Goal: Find specific page/section: Find specific page/section

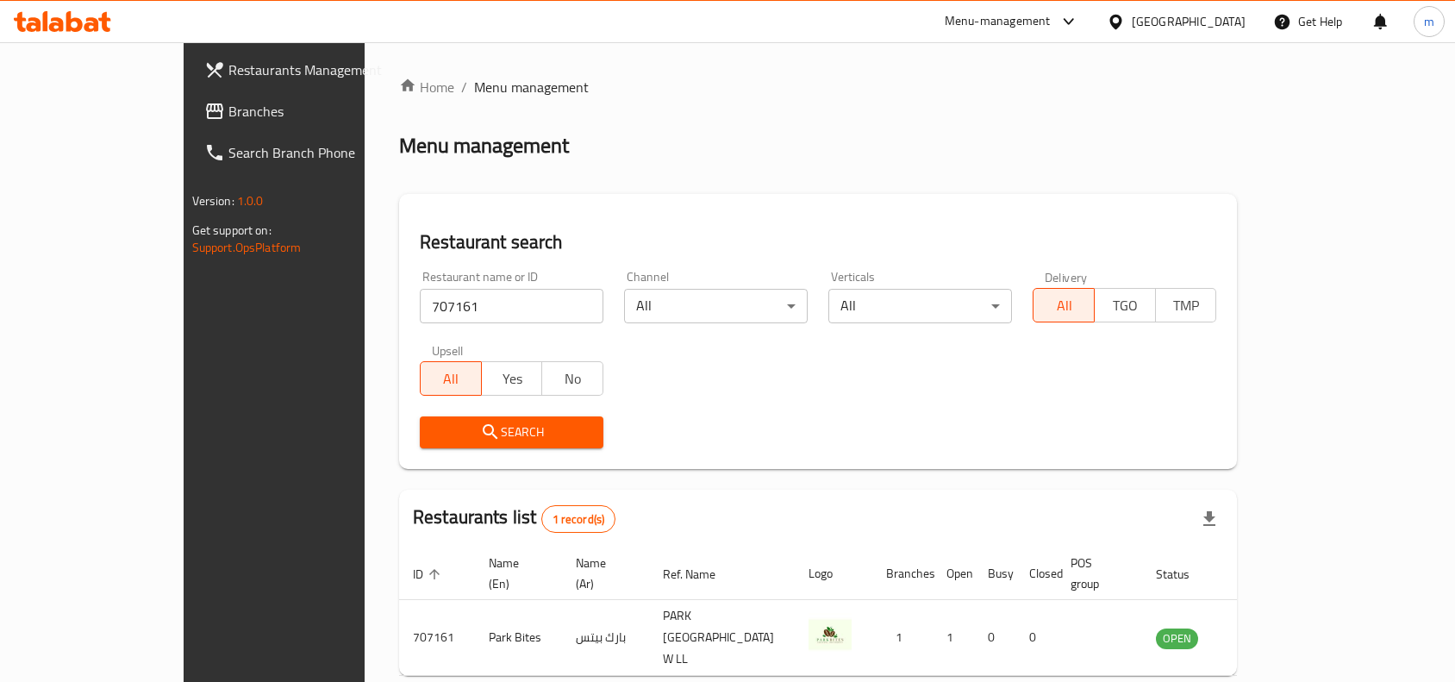
scroll to position [53, 0]
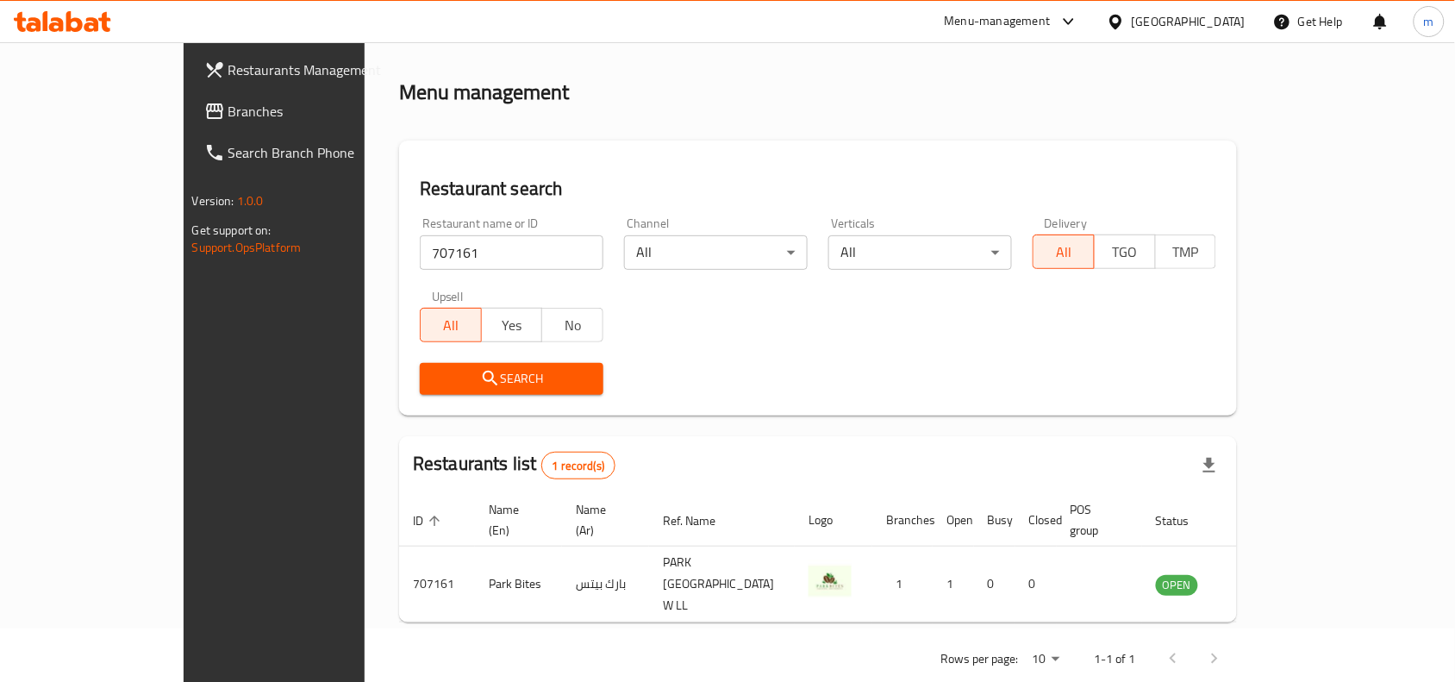
click at [1234, 27] on div "[GEOGRAPHIC_DATA]" at bounding box center [1189, 21] width 114 height 19
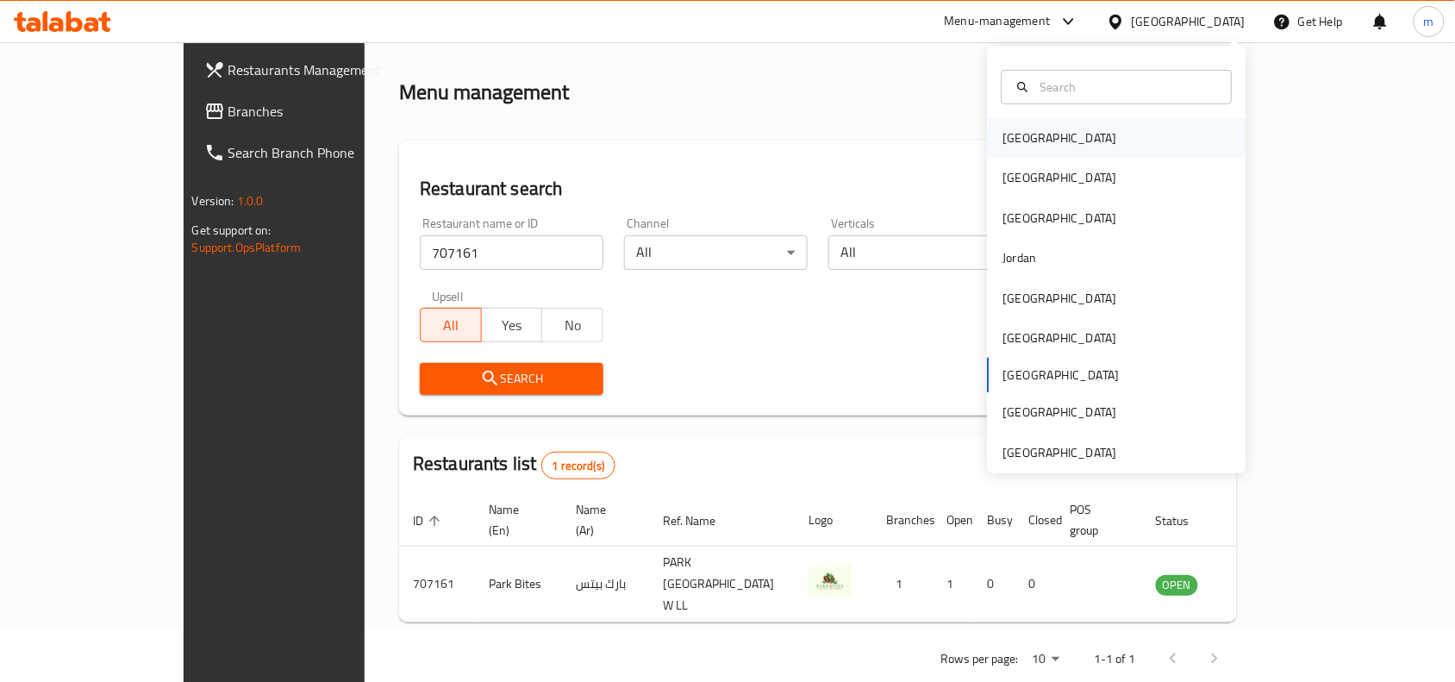
click at [1031, 149] on div "[GEOGRAPHIC_DATA]" at bounding box center [1059, 138] width 141 height 40
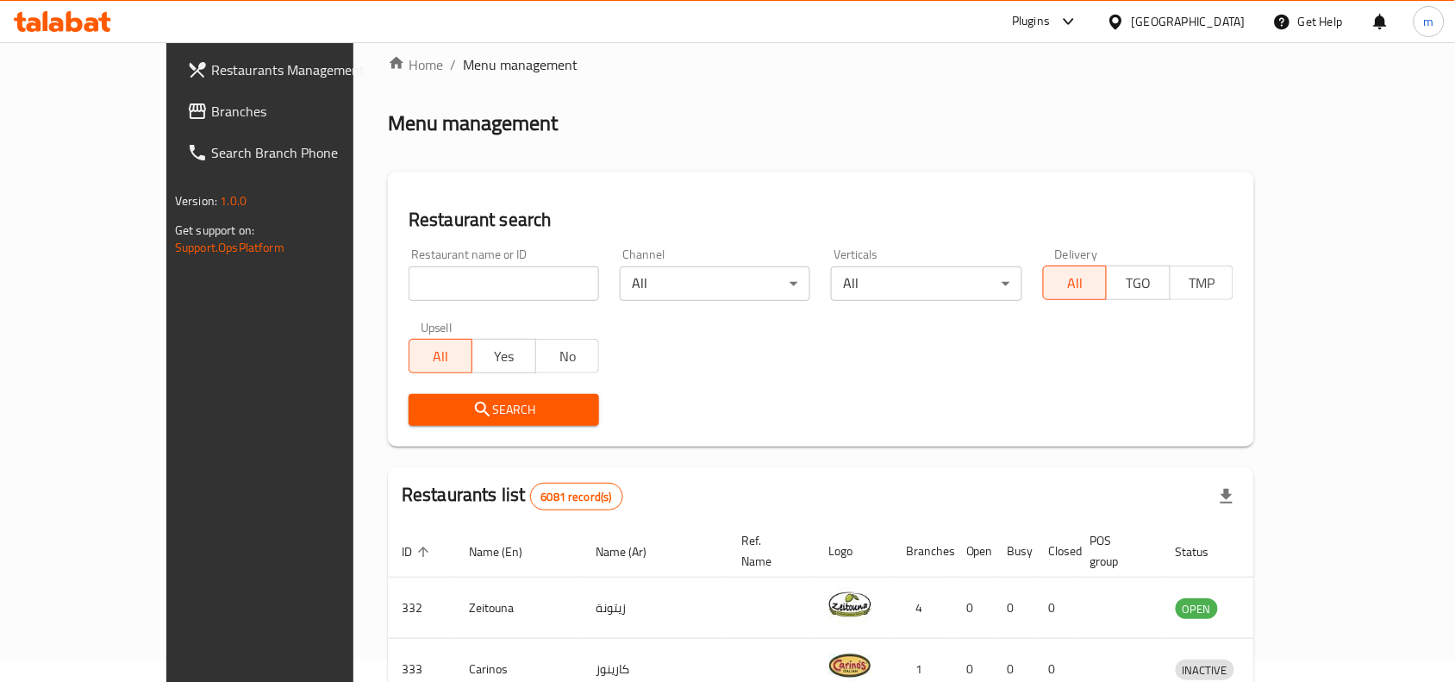
scroll to position [53, 0]
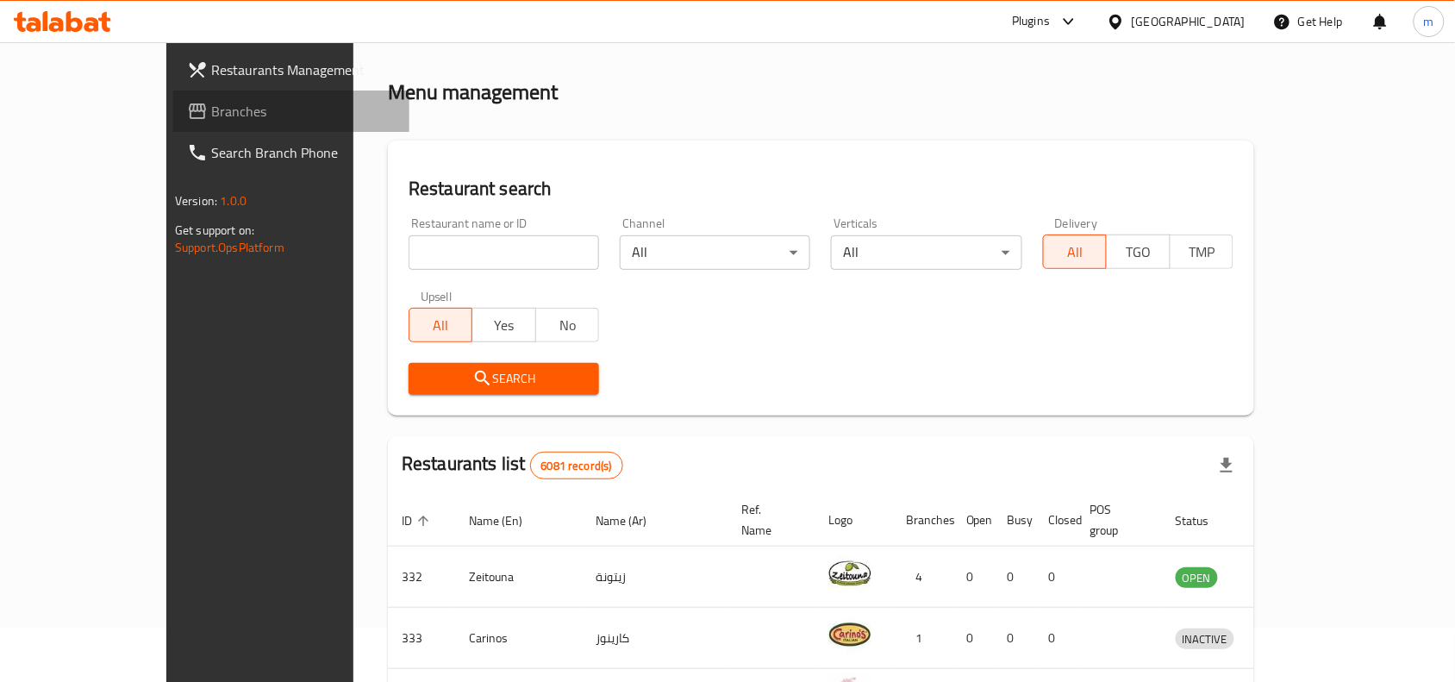
click at [211, 119] on span "Branches" at bounding box center [303, 111] width 184 height 21
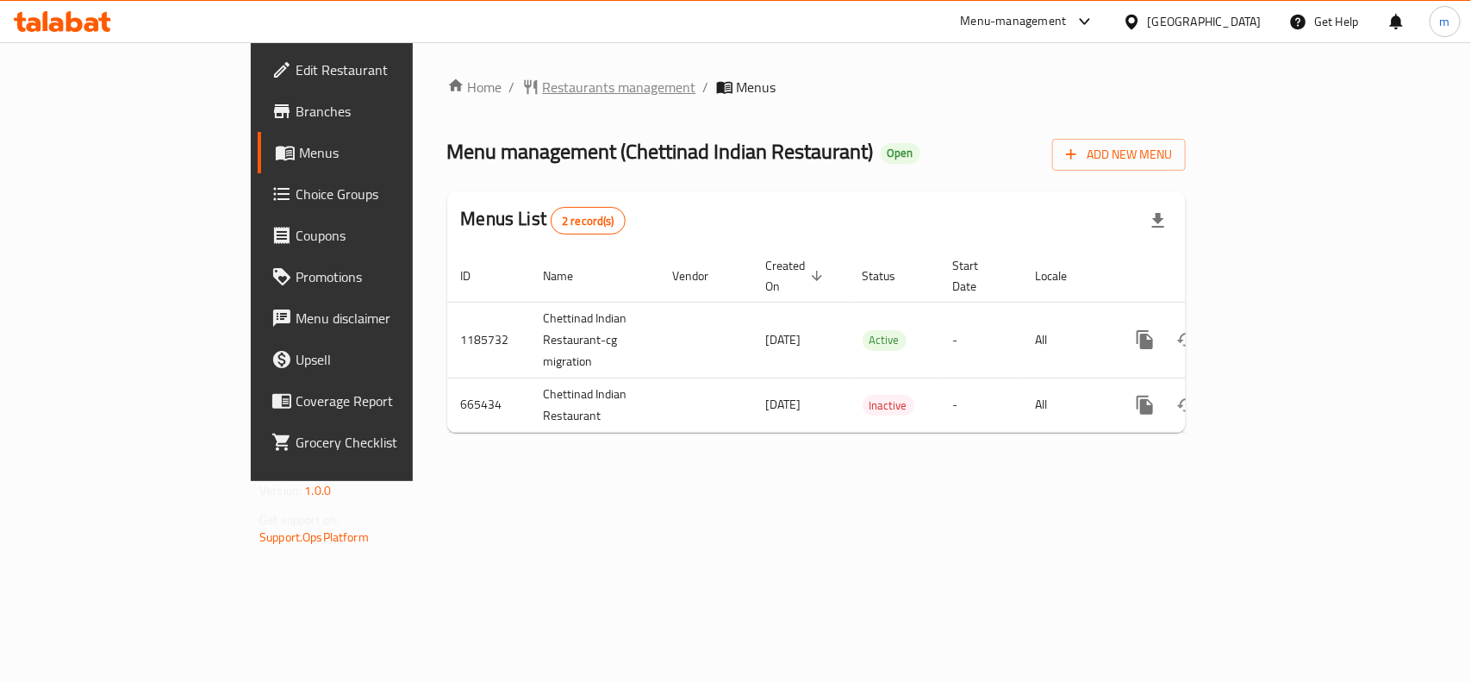
click at [543, 89] on span "Restaurants management" at bounding box center [619, 87] width 153 height 21
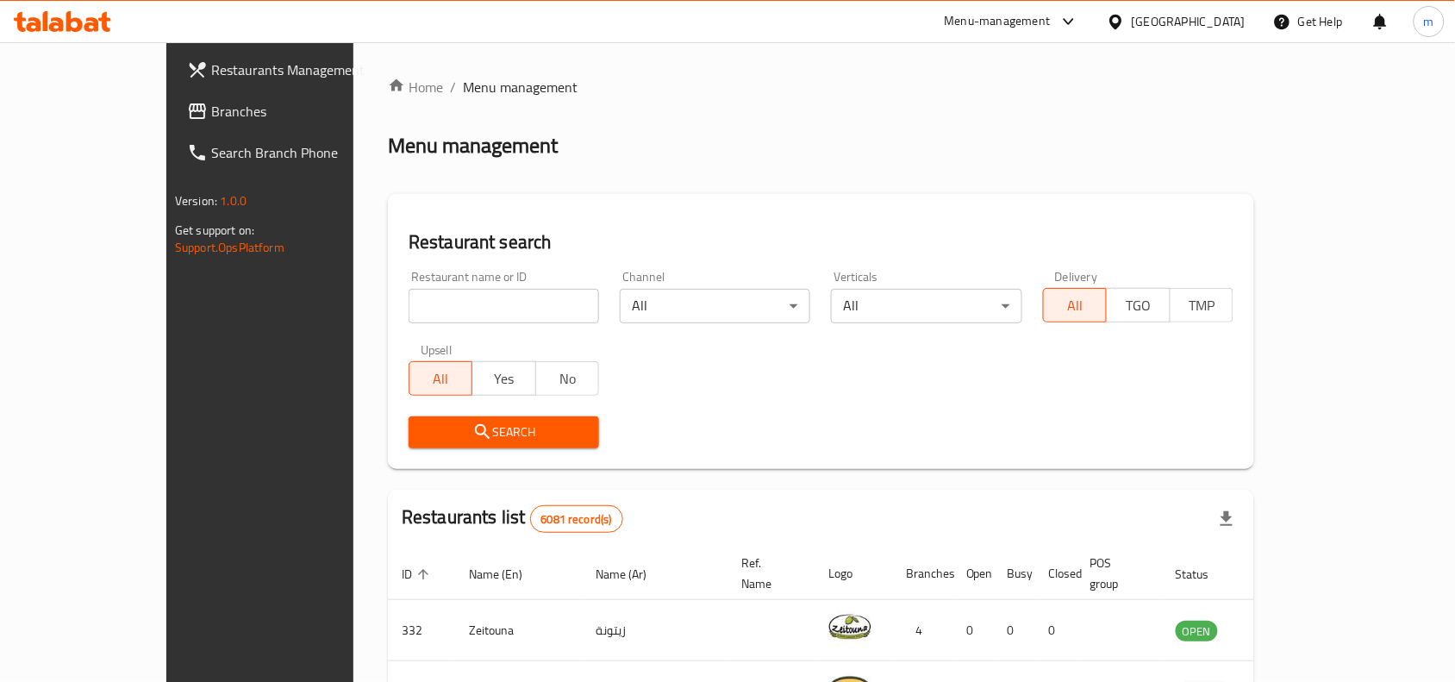
click at [450, 315] on input "search" at bounding box center [504, 306] width 190 height 34
click at [424, 309] on input "search" at bounding box center [504, 306] width 190 height 34
paste input "642030"
type input "642030"
click button "Search" at bounding box center [504, 432] width 190 height 32
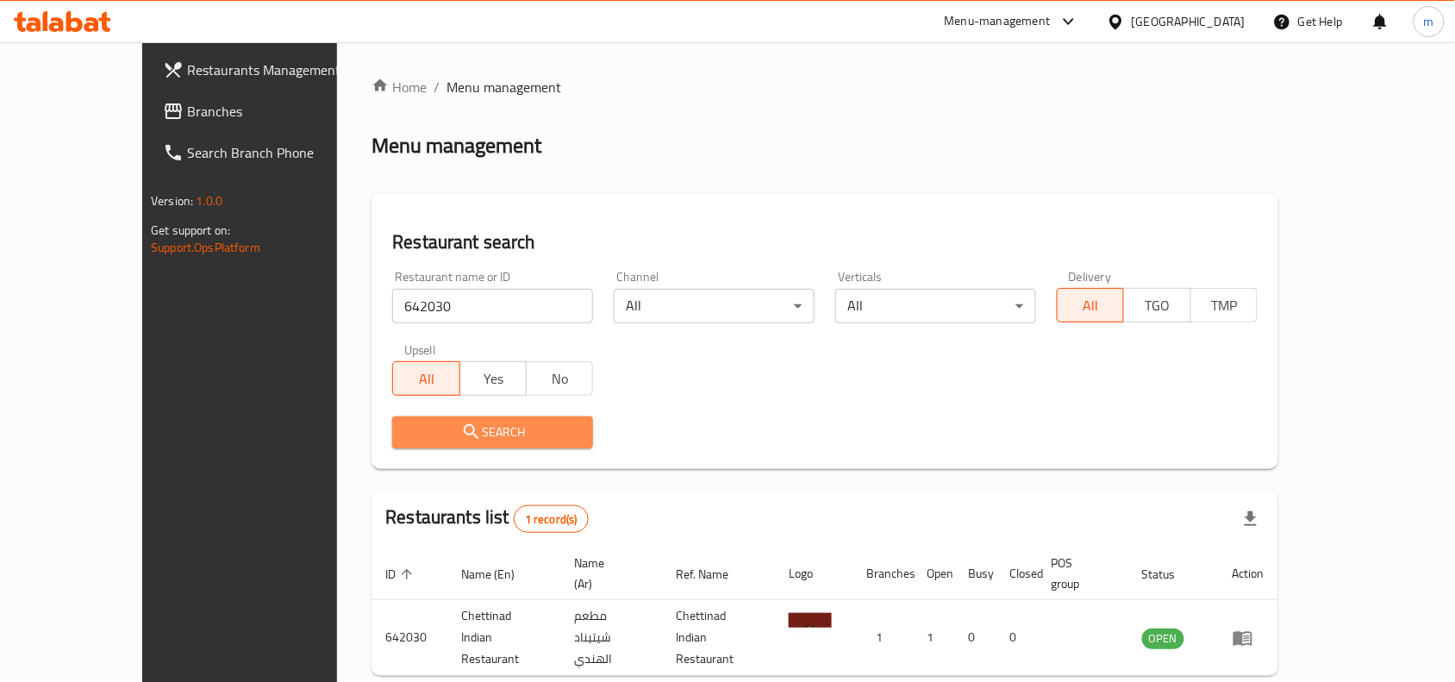
click at [493, 433] on span "Search" at bounding box center [492, 432] width 173 height 22
